Goal: Ask a question

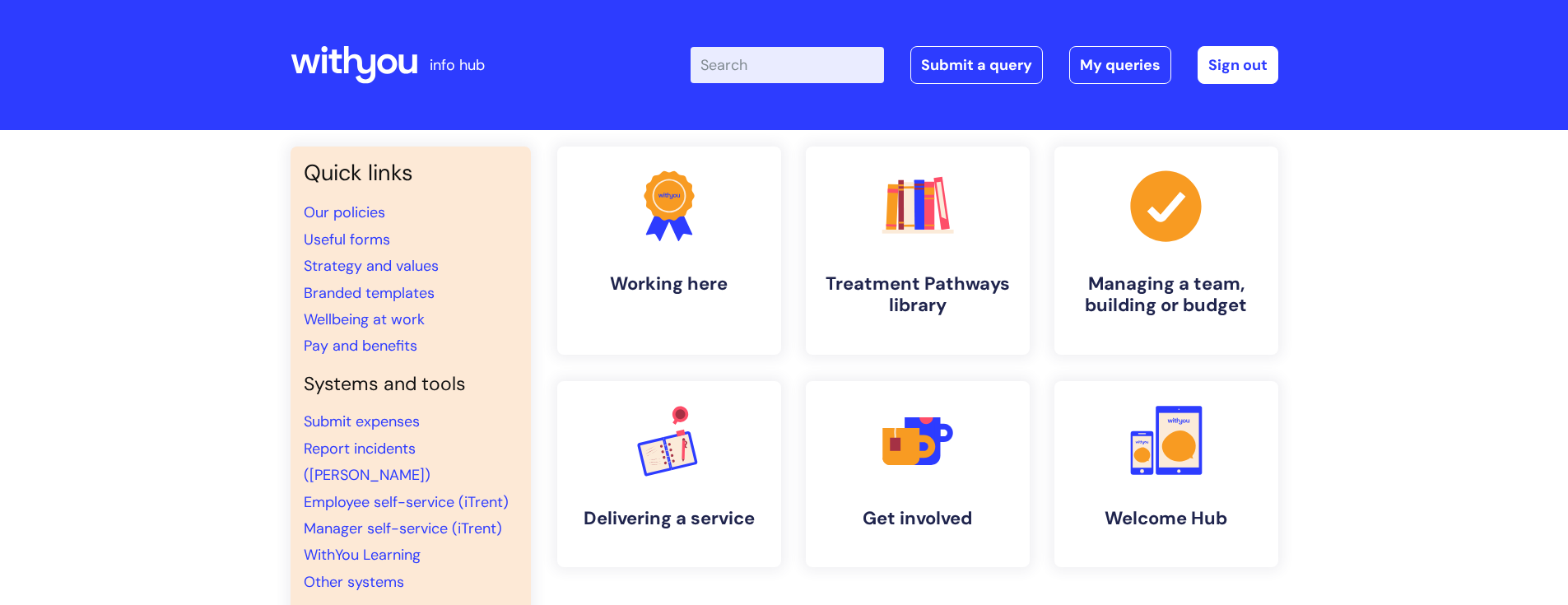
click at [734, 66] on input "Enter your search term here..." at bounding box center [787, 65] width 194 height 37
